Goal: Task Accomplishment & Management: Manage account settings

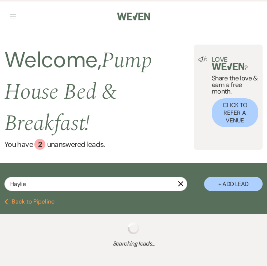
type input "Haylie"
select select "8"
select select "5"
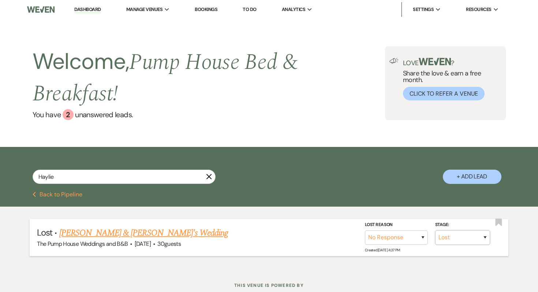
click at [267, 239] on select "Inquiry Follow Up Tour Requested Tour Confirmed Toured Proposal Sent Booked Lost" at bounding box center [462, 237] width 55 height 14
click at [98, 235] on link "[PERSON_NAME] & [PERSON_NAME]'s Wedding" at bounding box center [143, 232] width 169 height 13
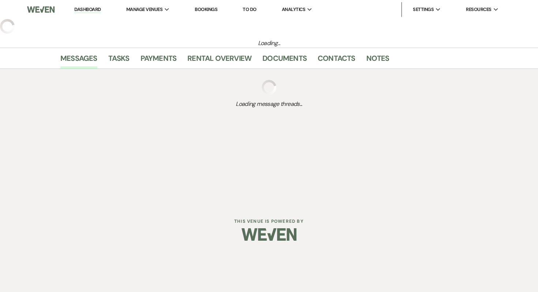
select select "8"
select select "5"
select select "20"
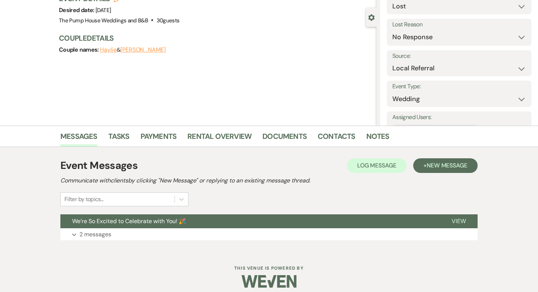
scroll to position [65, 0]
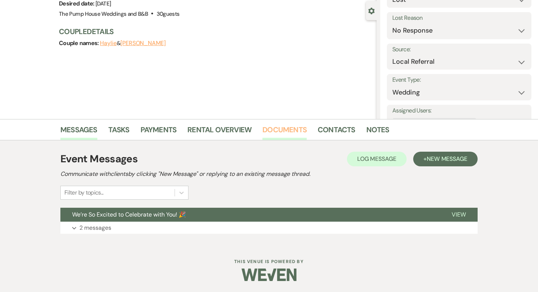
click at [267, 132] on link "Documents" at bounding box center [284, 132] width 44 height 16
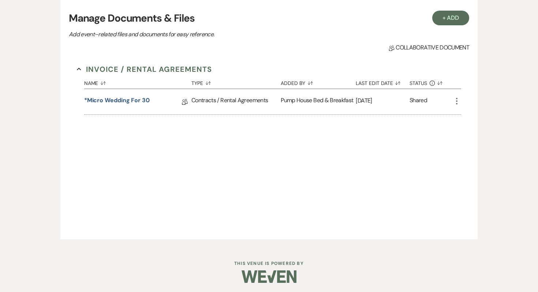
scroll to position [215, 0]
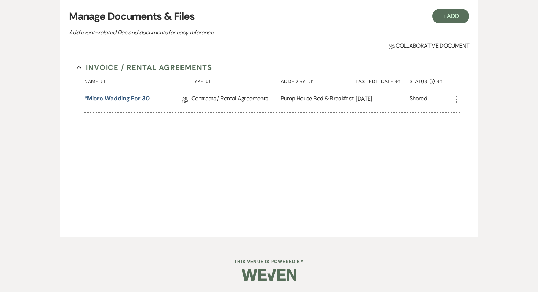
click at [136, 98] on link "*Micro Wedding for 30" at bounding box center [116, 99] width 65 height 11
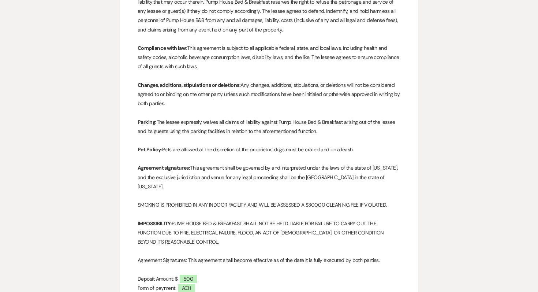
scroll to position [702, 0]
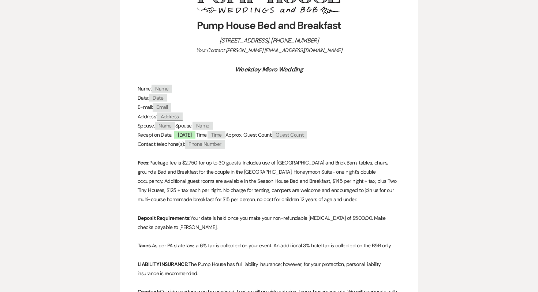
select select "8"
select select "5"
select select "20"
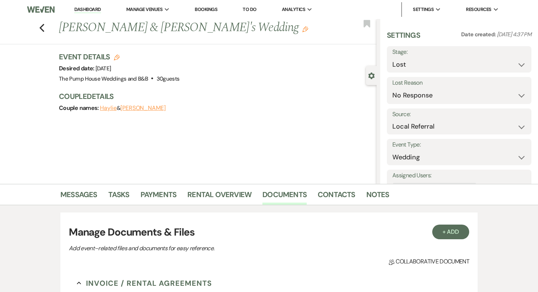
scroll to position [37, 0]
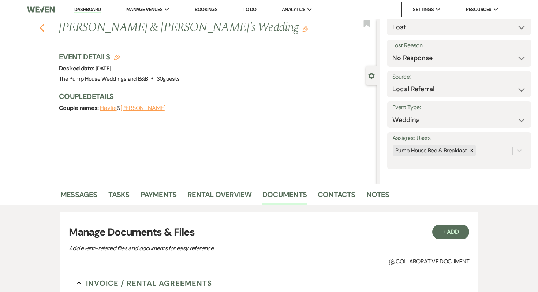
click at [41, 31] on icon "Previous" at bounding box center [41, 27] width 5 height 9
select select "8"
select select "5"
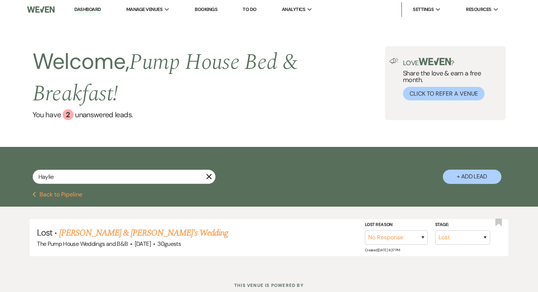
scroll to position [24, 0]
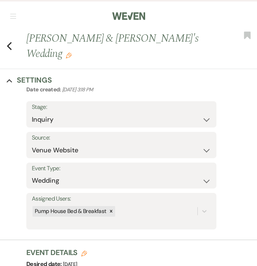
select select "5"
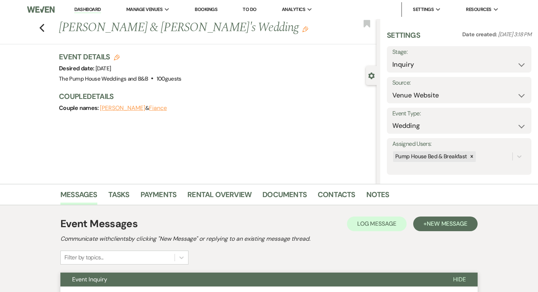
click at [80, 10] on link "Dashboard" at bounding box center [87, 9] width 26 height 7
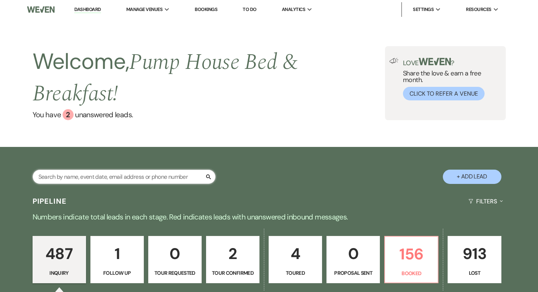
click at [108, 176] on input "text" at bounding box center [124, 176] width 183 height 14
paste input "Haylie & Tom's"
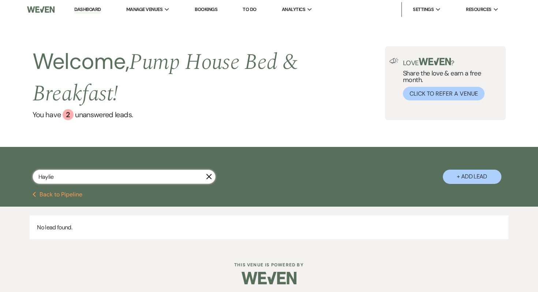
type input "Haylie"
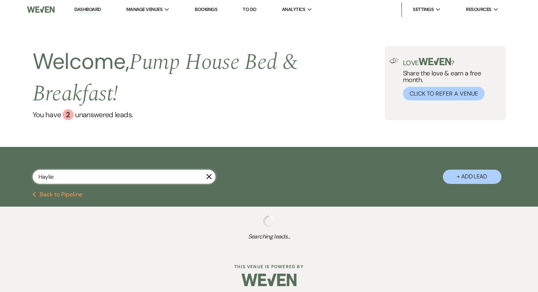
select select "8"
select select "5"
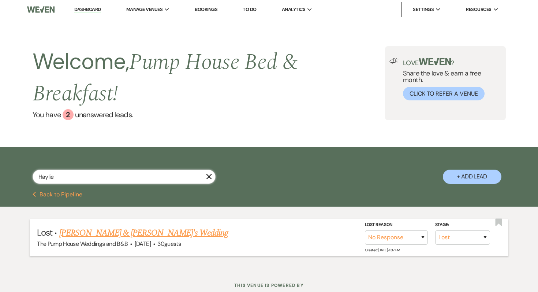
type input "Haylie"
click at [114, 233] on link "[PERSON_NAME] & [PERSON_NAME]'s Wedding" at bounding box center [143, 232] width 169 height 13
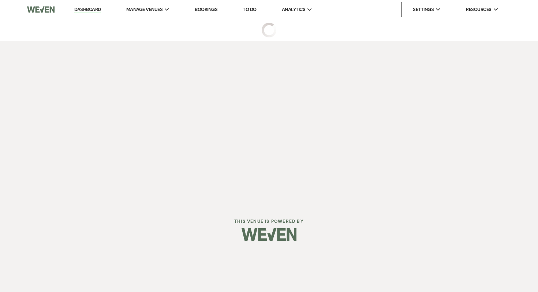
select select "8"
select select "5"
select select "20"
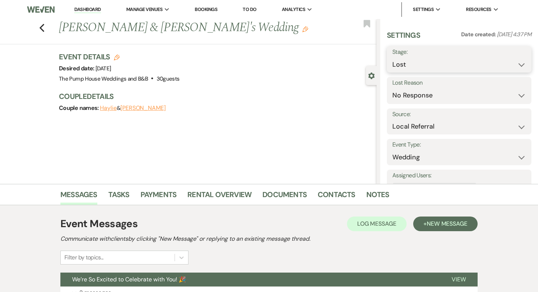
click at [257, 63] on select "Inquiry Follow Up Tour Requested Tour Confirmed Toured Proposal Sent Booked Lost" at bounding box center [459, 64] width 134 height 14
select select "7"
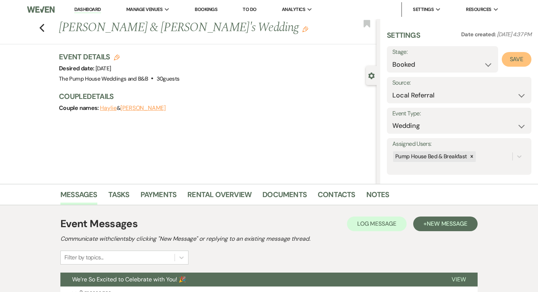
click at [257, 63] on button "Save" at bounding box center [517, 59] width 30 height 15
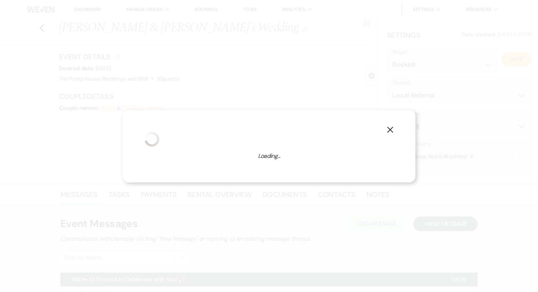
select select "1"
select select "533"
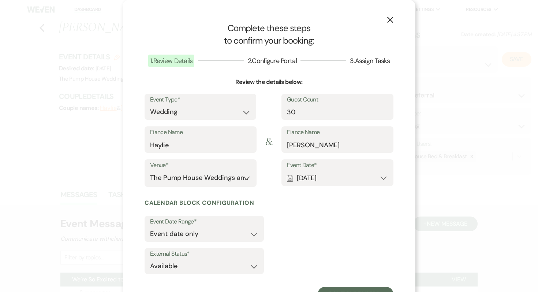
scroll to position [31, 0]
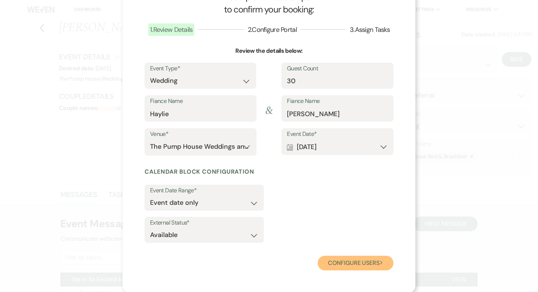
click at [257, 266] on button "Configure users Next" at bounding box center [356, 262] width 76 height 15
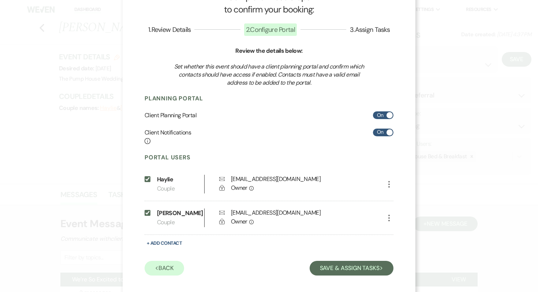
scroll to position [37, 0]
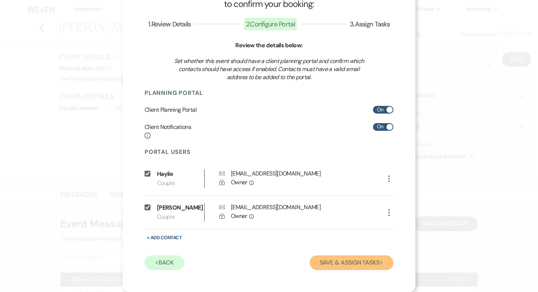
click at [257, 263] on button "Save & Assign Tasks Next" at bounding box center [351, 262] width 84 height 15
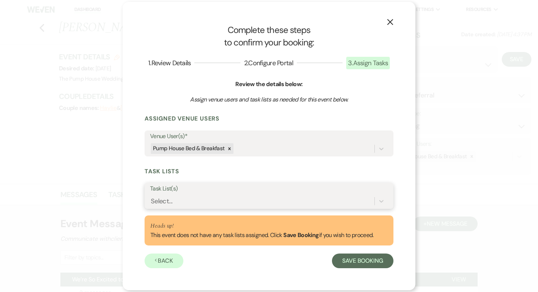
click at [209, 196] on div "Select..." at bounding box center [262, 200] width 224 height 13
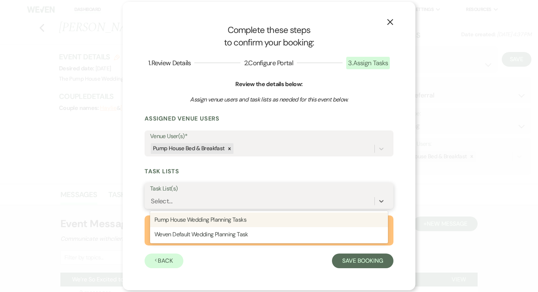
click at [209, 196] on div "Select..." at bounding box center [262, 200] width 224 height 13
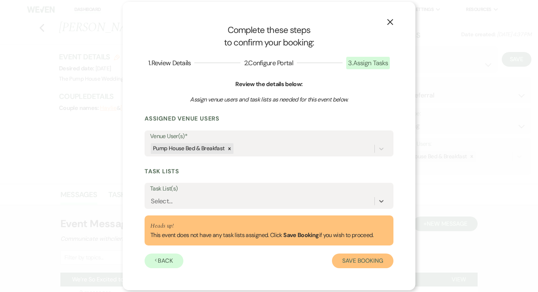
click at [257, 264] on button "Save Booking" at bounding box center [362, 260] width 61 height 15
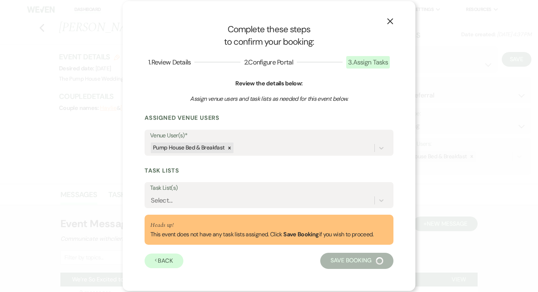
select select "14"
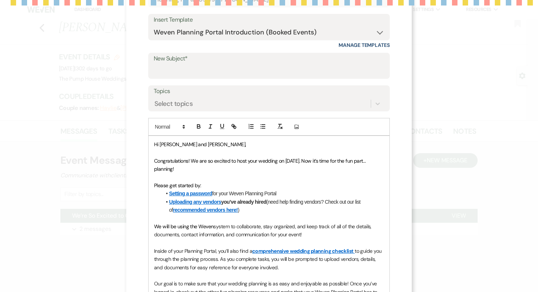
scroll to position [125, 0]
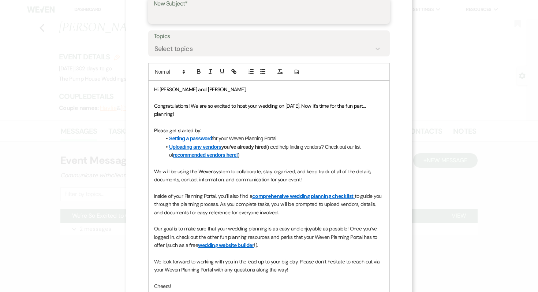
click at [212, 20] on input "New Subject*" at bounding box center [269, 16] width 230 height 14
type input "Congratulations!!"
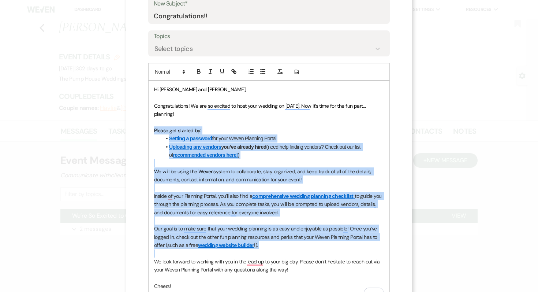
drag, startPoint x: 154, startPoint y: 129, endPoint x: 263, endPoint y: 249, distance: 162.3
click at [257, 249] on div "Hi Haylie and Tom, Congratulations! We are so excited to host your wedding on 0…" at bounding box center [269, 192] width 241 height 222
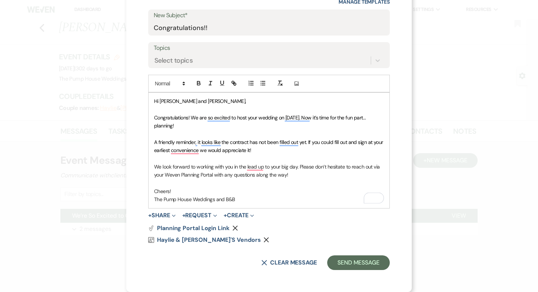
scroll to position [121, 0]
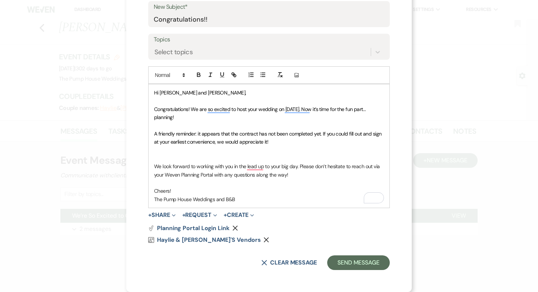
click at [162, 150] on p "To enrich screen reader interactions, please activate Accessibility in Grammarl…" at bounding box center [269, 150] width 230 height 8
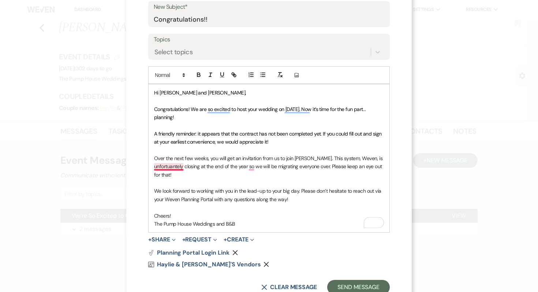
click at [175, 168] on p "Over the next few weeks, you will get an invitation from us to join Aisler Plan…" at bounding box center [269, 166] width 230 height 25
click at [223, 171] on p "Over the next few weeks, you will get an invitation from us to join Aisler Plan…" at bounding box center [269, 166] width 230 height 25
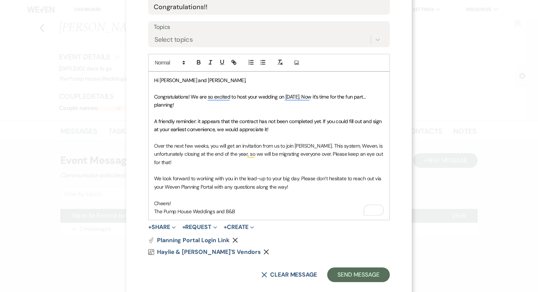
scroll to position [143, 0]
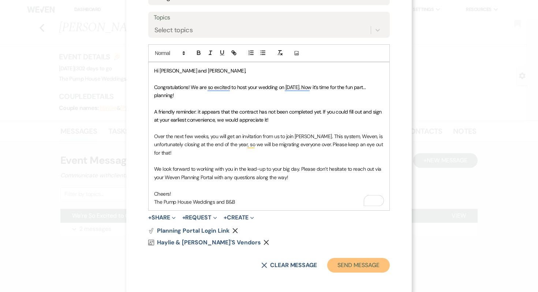
click at [257, 266] on button "Send Message" at bounding box center [358, 265] width 63 height 15
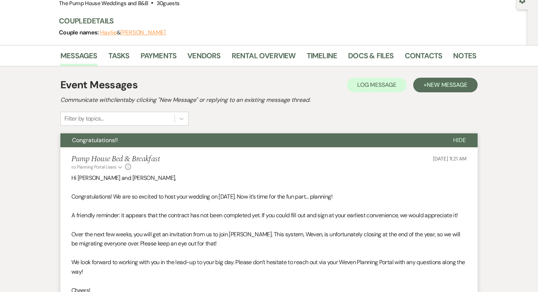
scroll to position [0, 0]
